Goal: Task Accomplishment & Management: Use online tool/utility

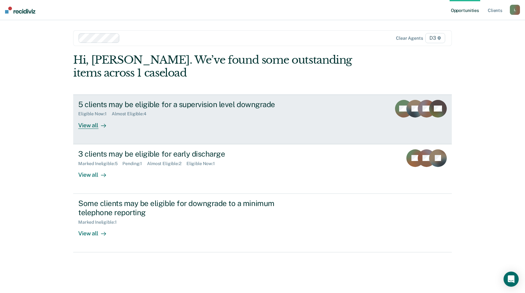
click at [92, 125] on div "View all" at bounding box center [95, 123] width 35 height 12
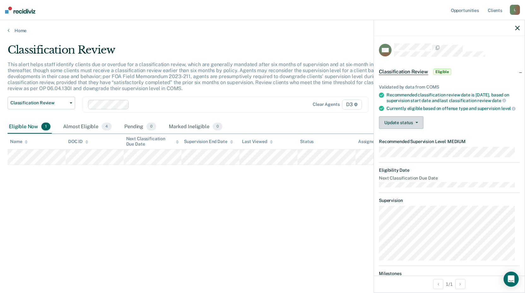
click at [402, 129] on button "Update status" at bounding box center [401, 122] width 44 height 13
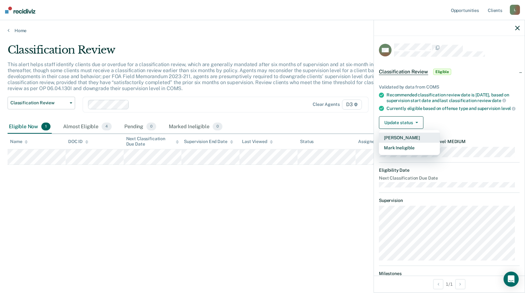
click at [399, 143] on button "[PERSON_NAME]" at bounding box center [409, 138] width 61 height 10
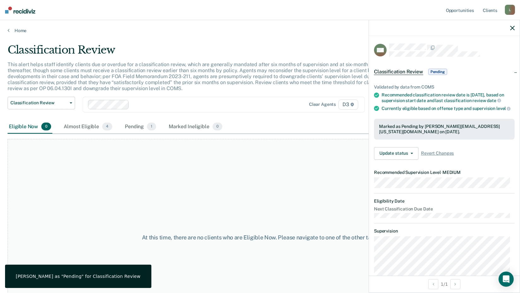
click at [513, 27] on icon "button" at bounding box center [512, 28] width 4 height 4
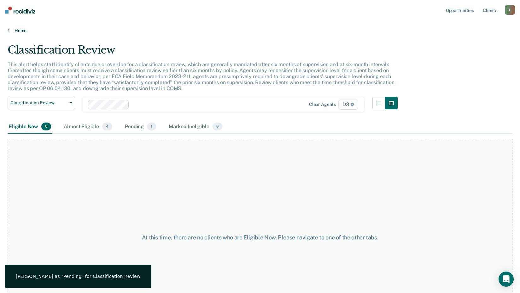
click at [17, 30] on link "Home" at bounding box center [260, 31] width 505 height 6
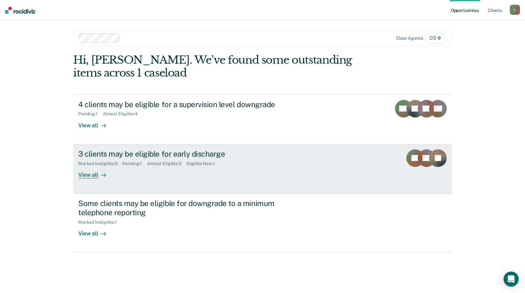
click at [128, 151] on div "3 clients may be eligible for early discharge" at bounding box center [188, 154] width 221 height 9
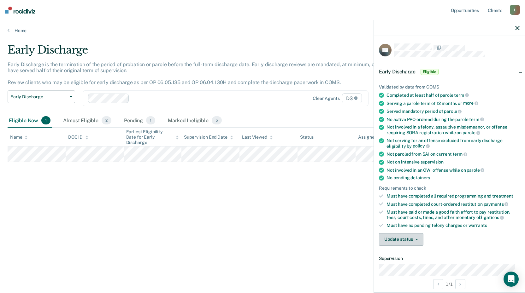
click at [411, 239] on button "Update status" at bounding box center [401, 239] width 44 height 13
click at [402, 265] on button "Mark Ineligible" at bounding box center [409, 265] width 61 height 10
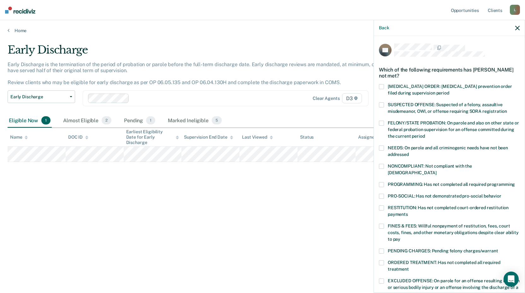
drag, startPoint x: 380, startPoint y: 199, endPoint x: 384, endPoint y: 198, distance: 3.5
click at [381, 206] on span at bounding box center [381, 208] width 5 height 5
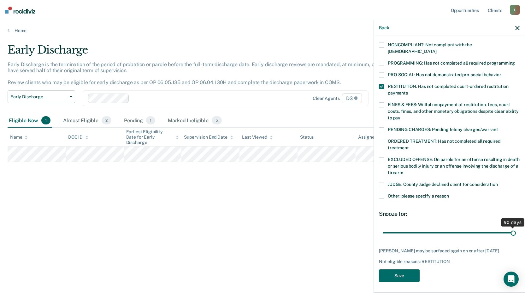
scroll to position [121, 0]
type input "90"
click at [516, 227] on input "range" at bounding box center [449, 232] width 133 height 11
click at [403, 271] on button "Save" at bounding box center [399, 276] width 41 height 13
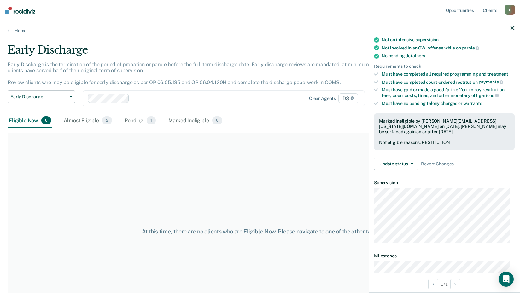
click at [265, 179] on div "At this time, there are no clients who are Eligible Now. Please navigate to one…" at bounding box center [260, 231] width 505 height 197
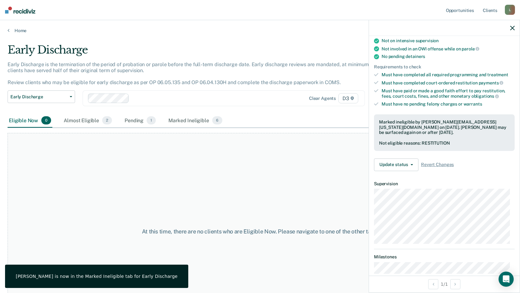
click at [511, 27] on icon "button" at bounding box center [512, 28] width 4 height 4
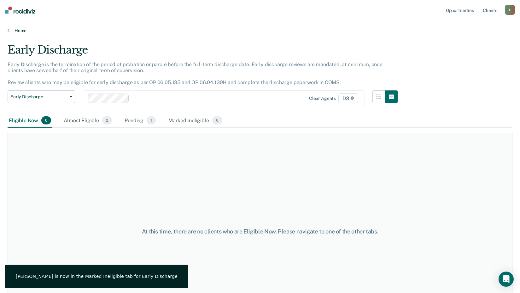
click at [19, 30] on link "Home" at bounding box center [260, 31] width 505 height 6
